Goal: Task Accomplishment & Management: Manage account settings

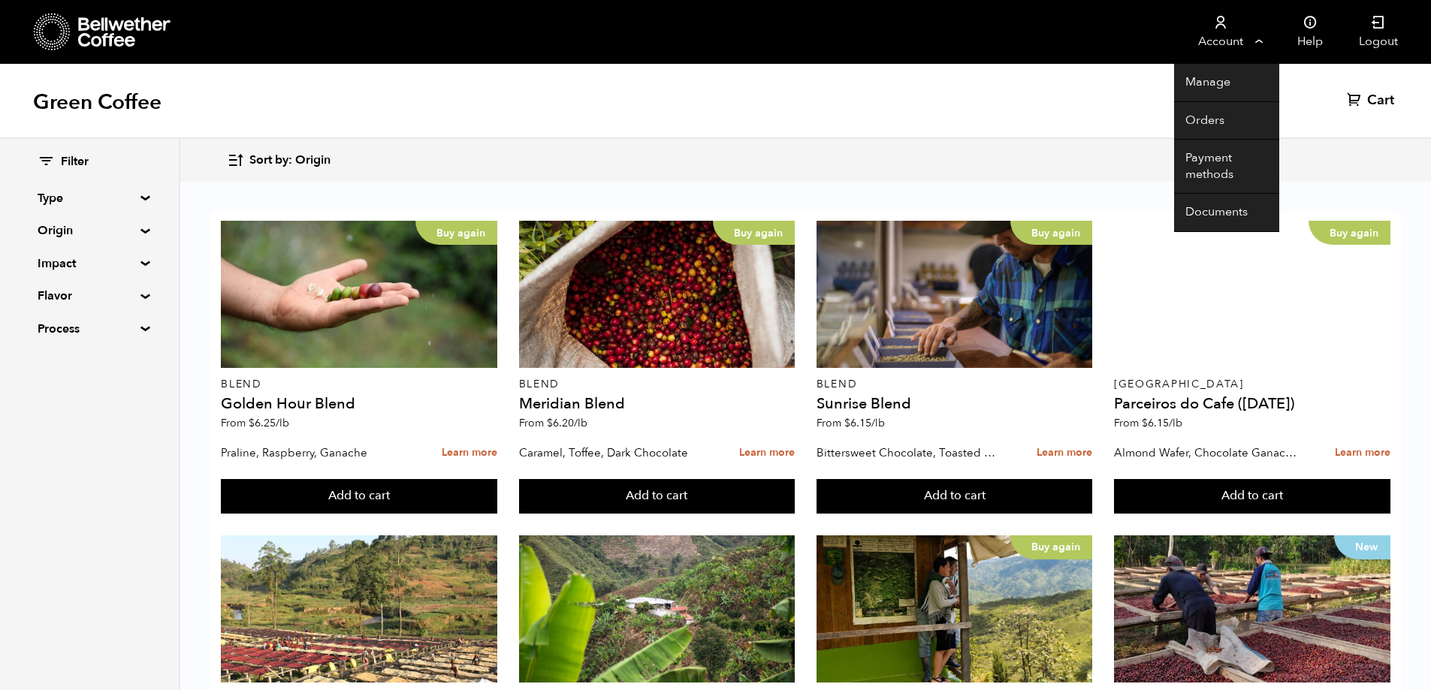
click at [1232, 35] on link "Account" at bounding box center [1220, 32] width 92 height 64
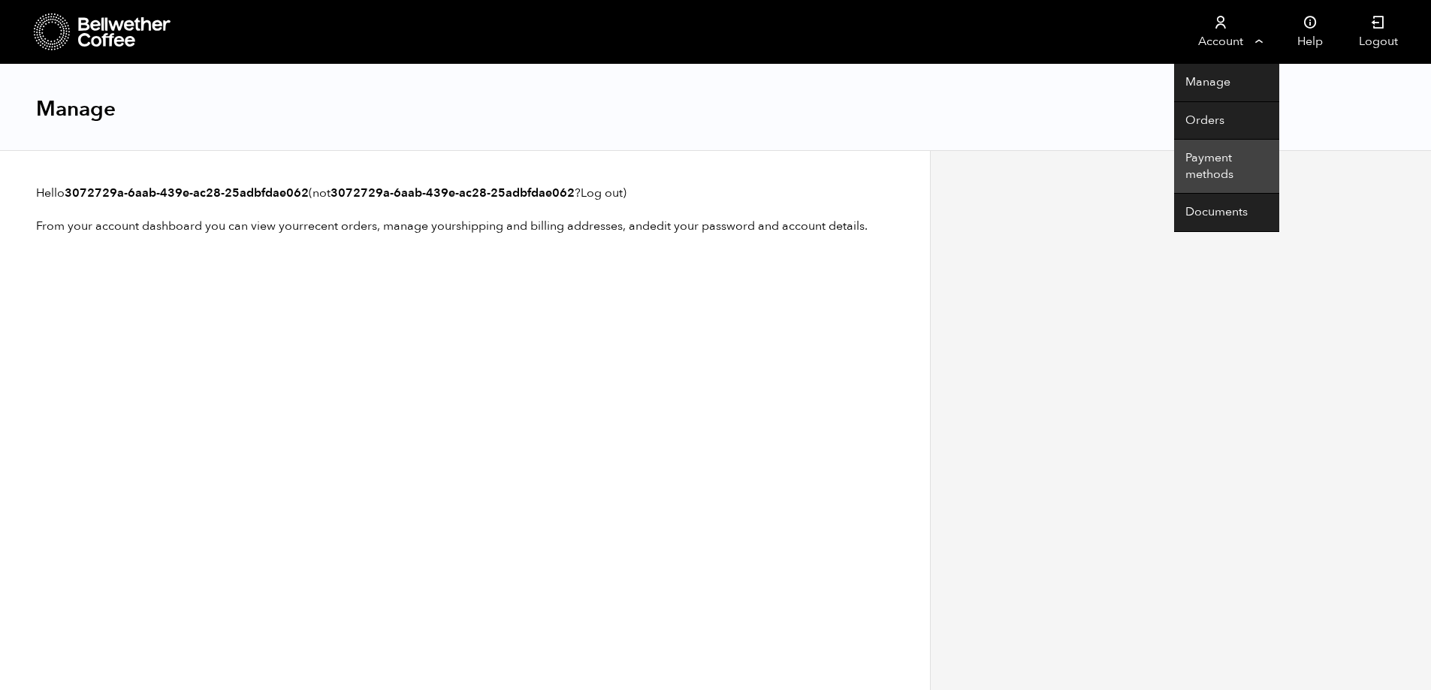
click at [1205, 160] on link "Payment methods" at bounding box center [1226, 167] width 105 height 54
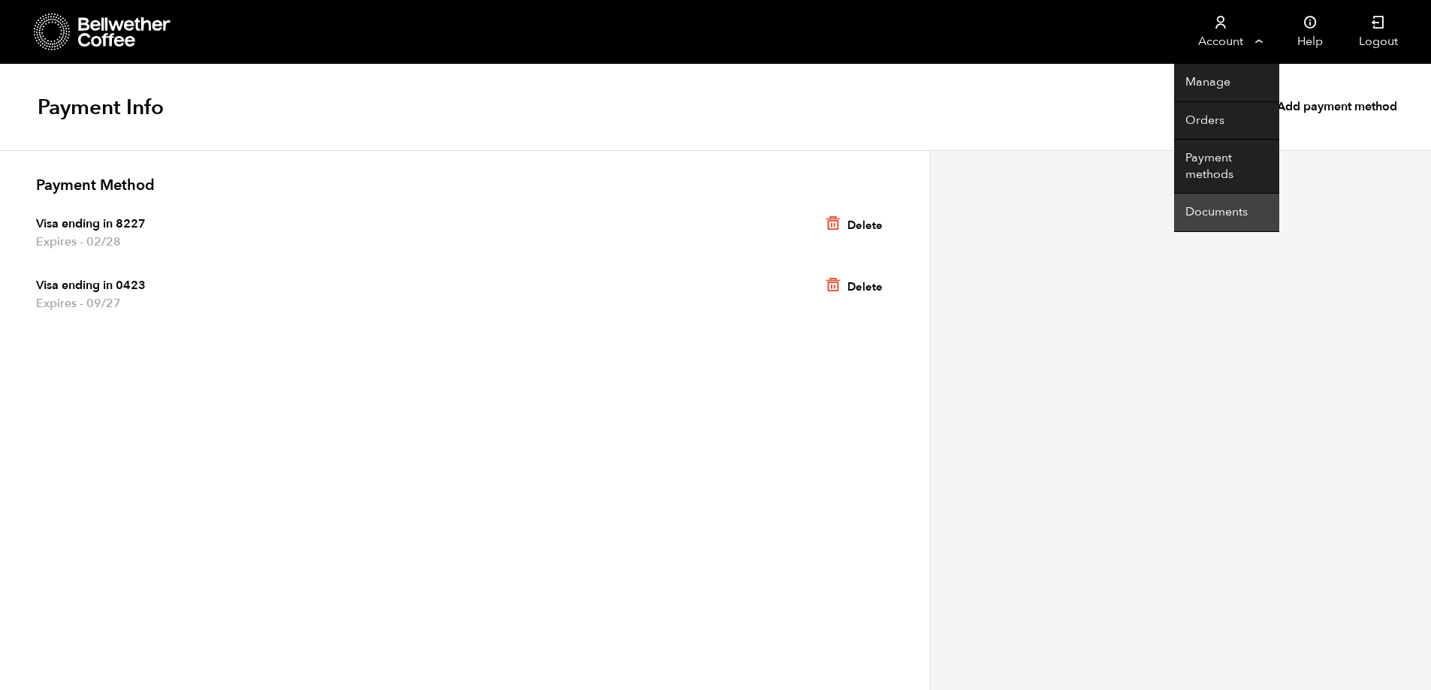
click at [1219, 219] on link "Documents" at bounding box center [1226, 213] width 105 height 38
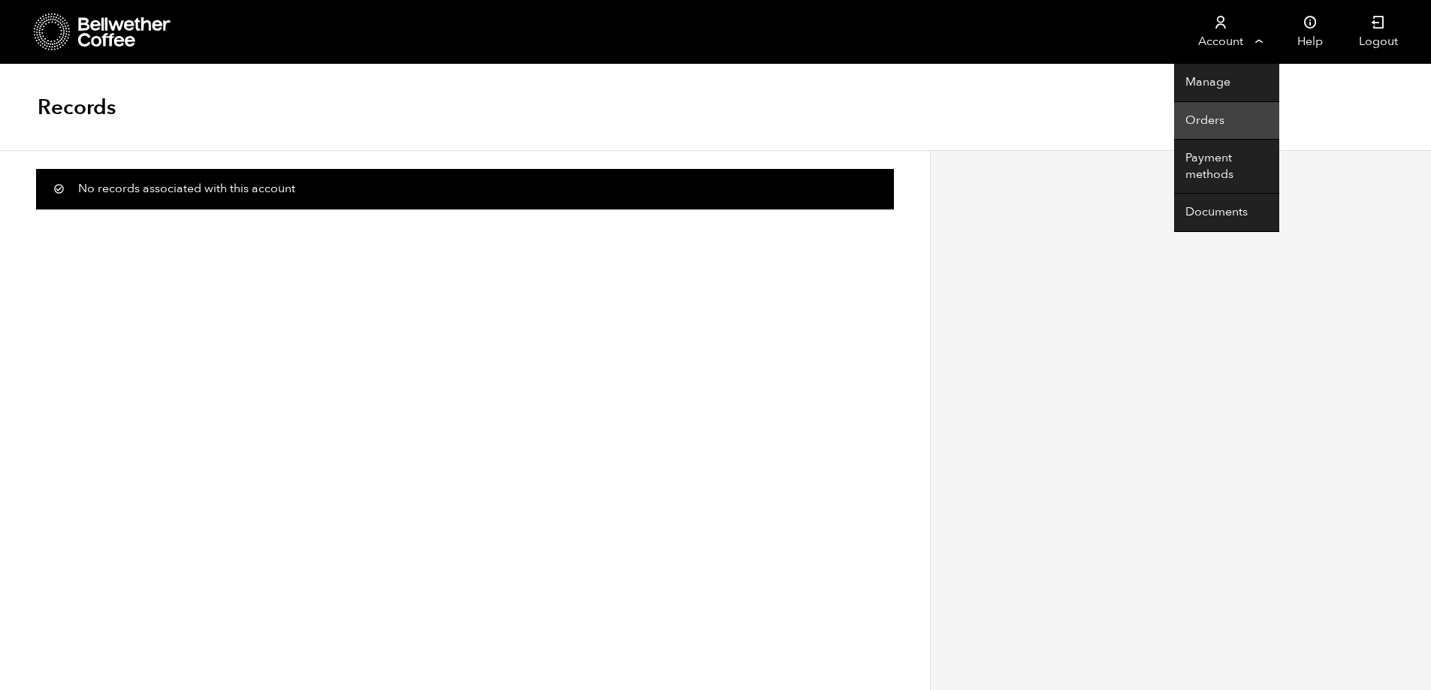
click at [1208, 122] on link "Orders" at bounding box center [1226, 121] width 105 height 38
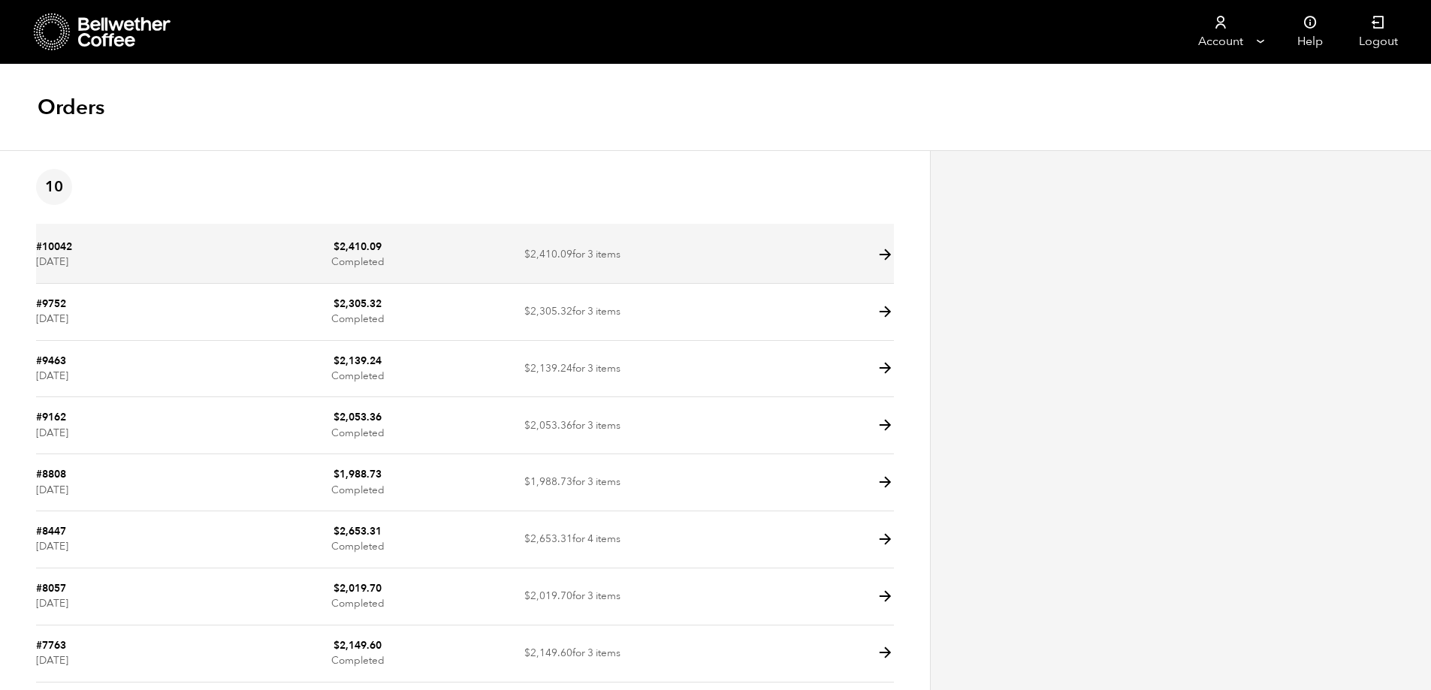
click at [68, 244] on link "#10042" at bounding box center [54, 247] width 36 height 14
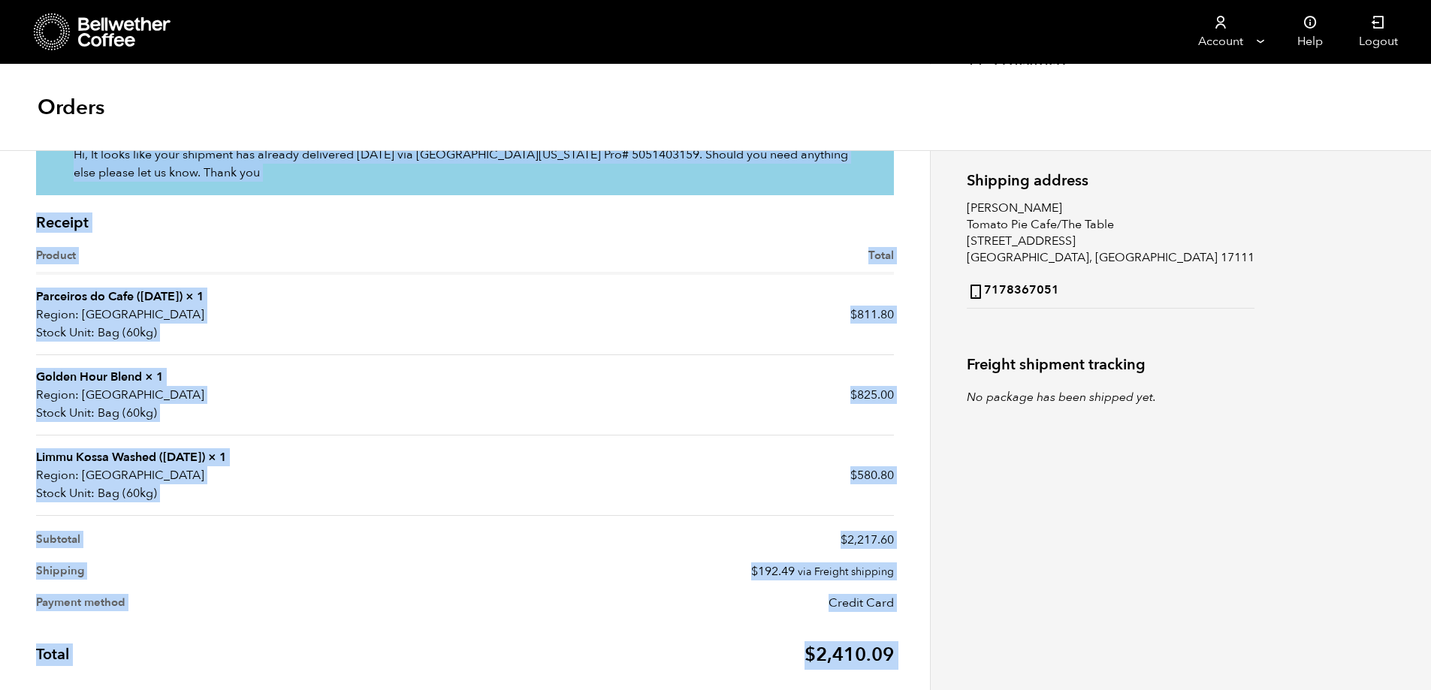
scroll to position [306, 0]
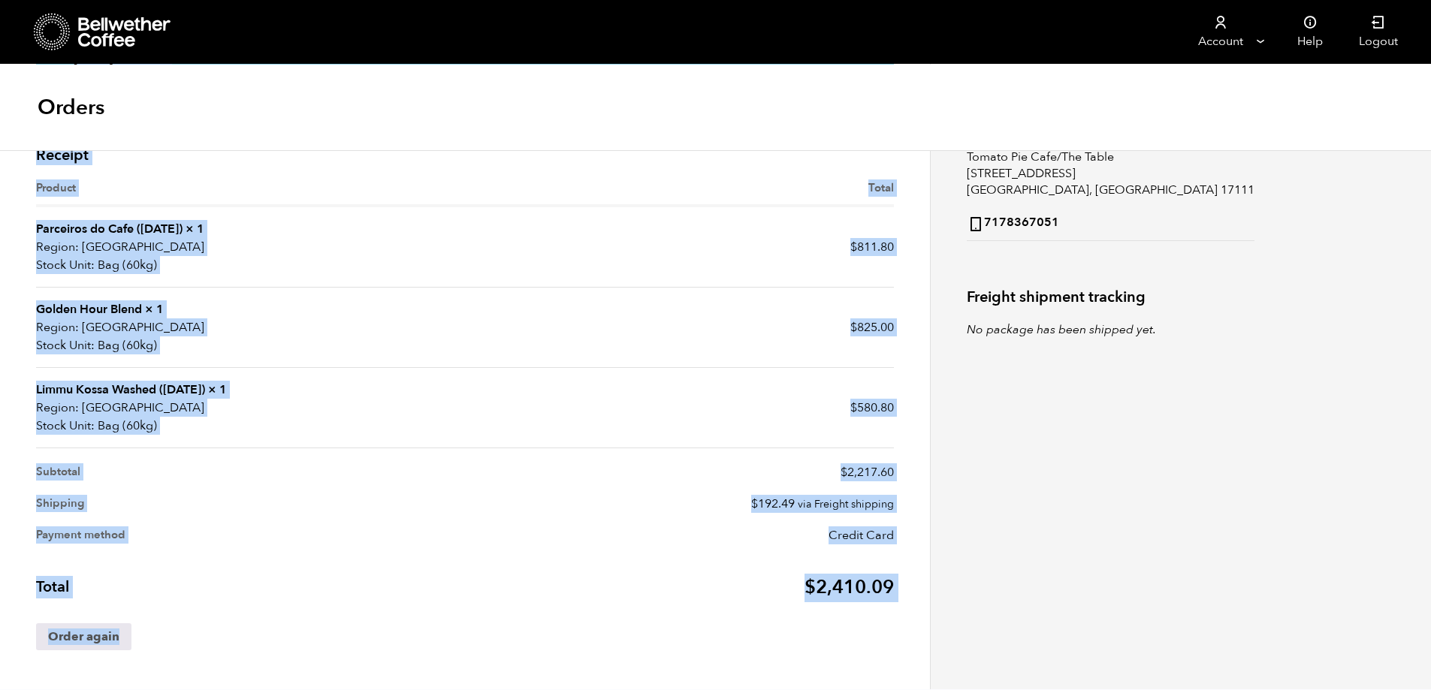
drag, startPoint x: 25, startPoint y: 211, endPoint x: 493, endPoint y: 686, distance: 667.6
click at [500, 689] on html "Store Account Manage Orders Payment methods Documents" at bounding box center [715, 192] width 1431 height 996
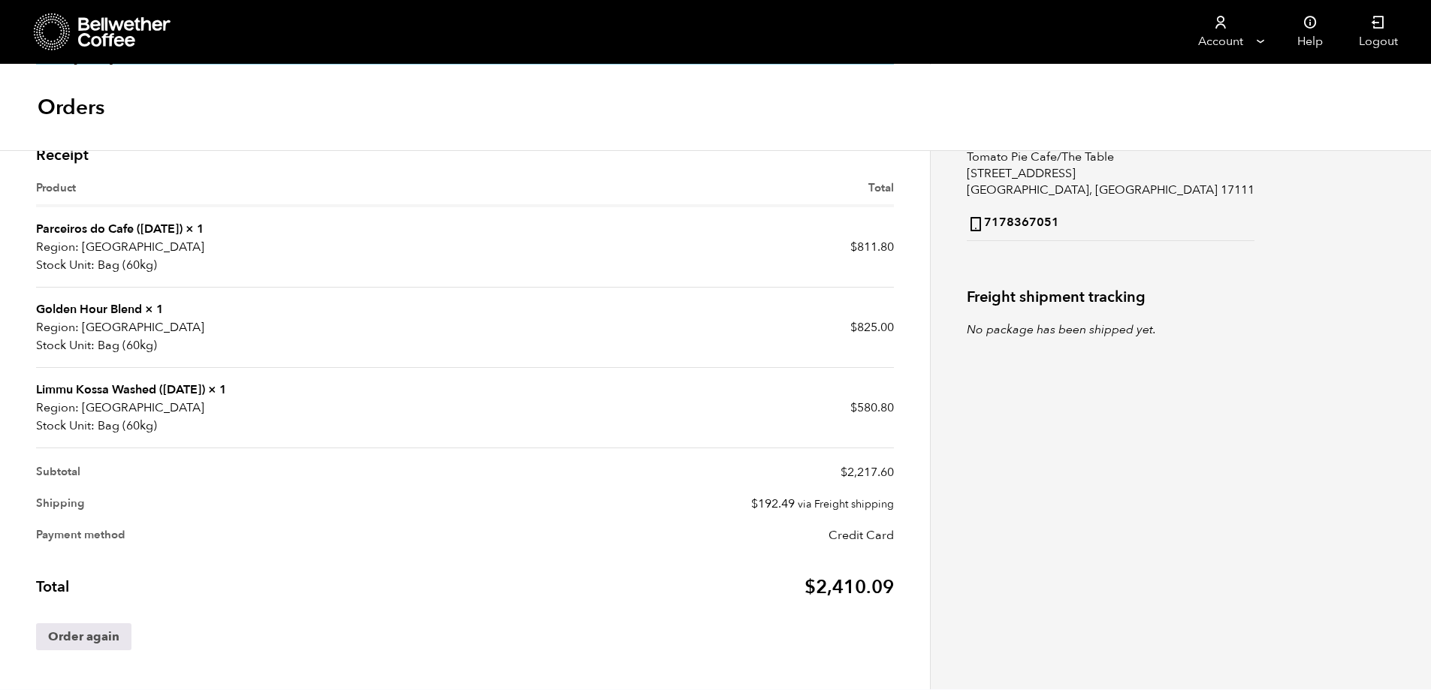
click at [1275, 394] on div "Billing address Christopher See Tomato Pie Cafe/The Table 3950 Tecport Drive Ha…" at bounding box center [1180, 267] width 501 height 846
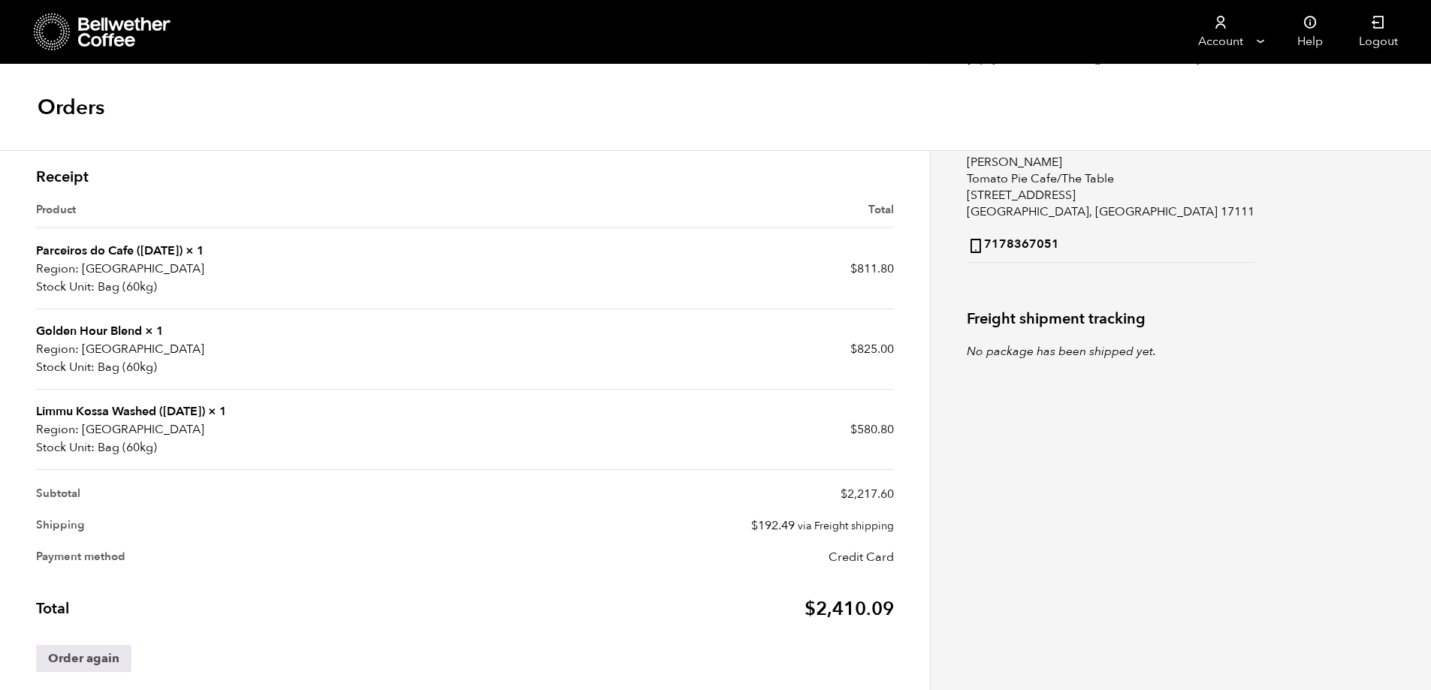
scroll to position [295, 0]
